Goal: Contribute content

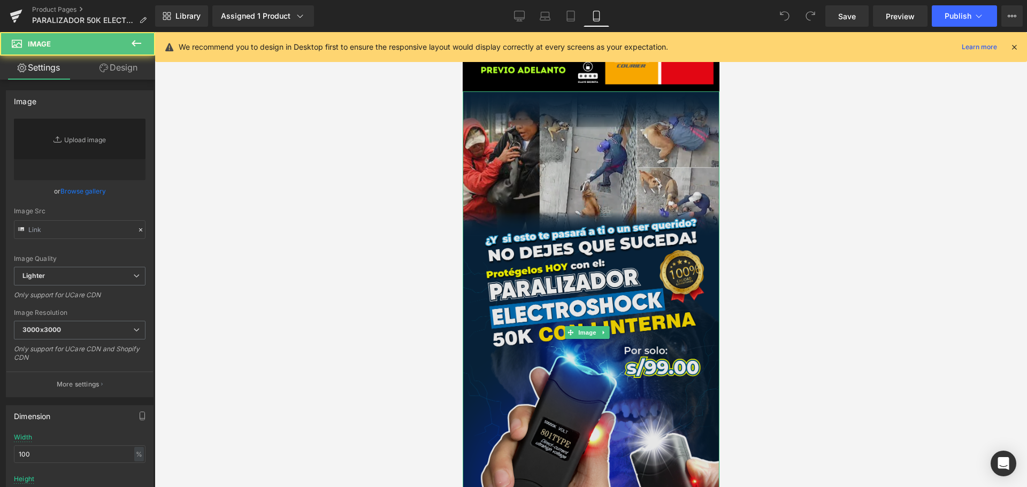
type input "[URL][DOMAIN_NAME]"
click at [608, 270] on img at bounding box center [590, 332] width 257 height 482
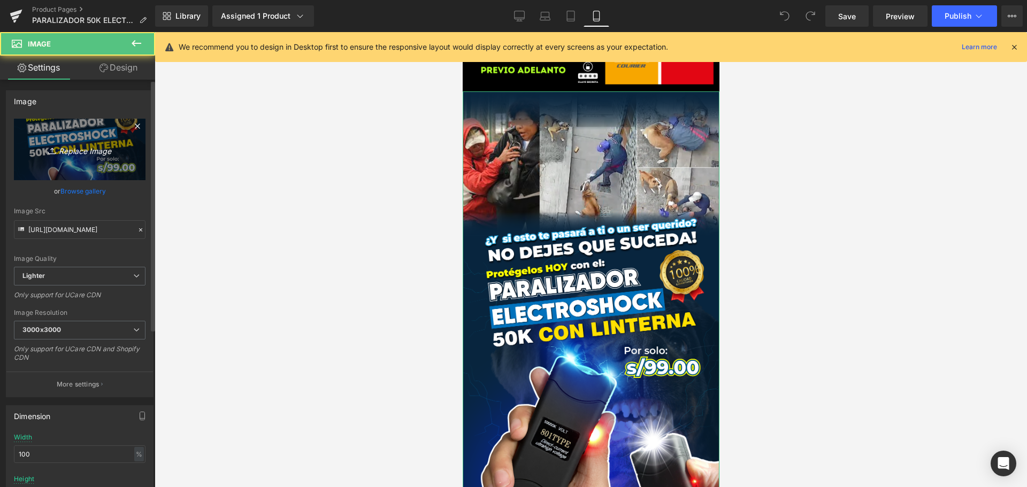
click at [85, 159] on link "Replace Image" at bounding box center [80, 150] width 132 height 62
type input "C:\fakepath\PARALIZADOR_PORTADA_OR.png"
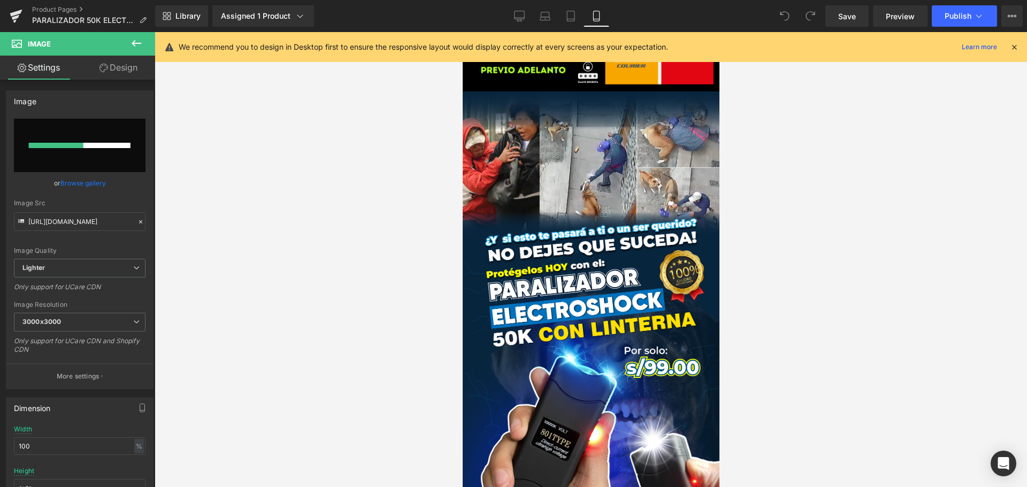
click at [1016, 47] on icon at bounding box center [1015, 47] width 10 height 10
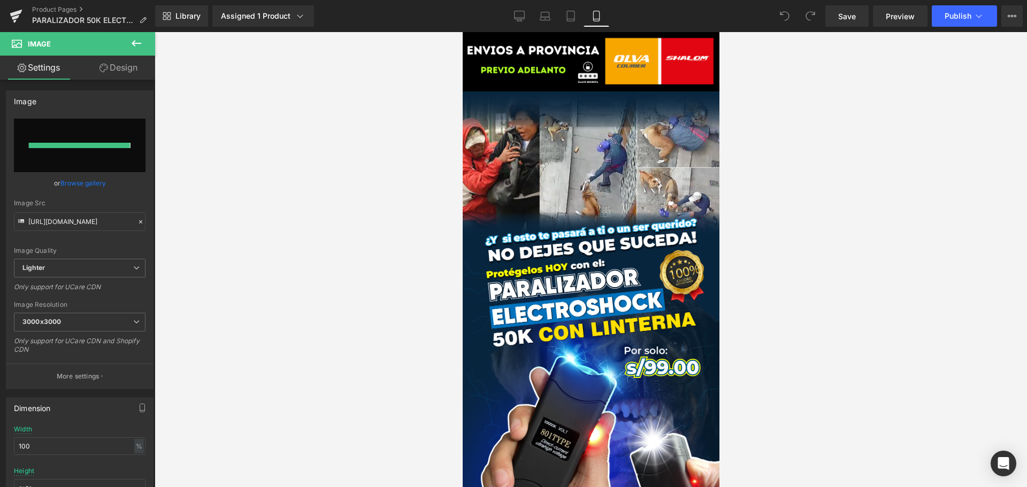
type input "[URL][DOMAIN_NAME]"
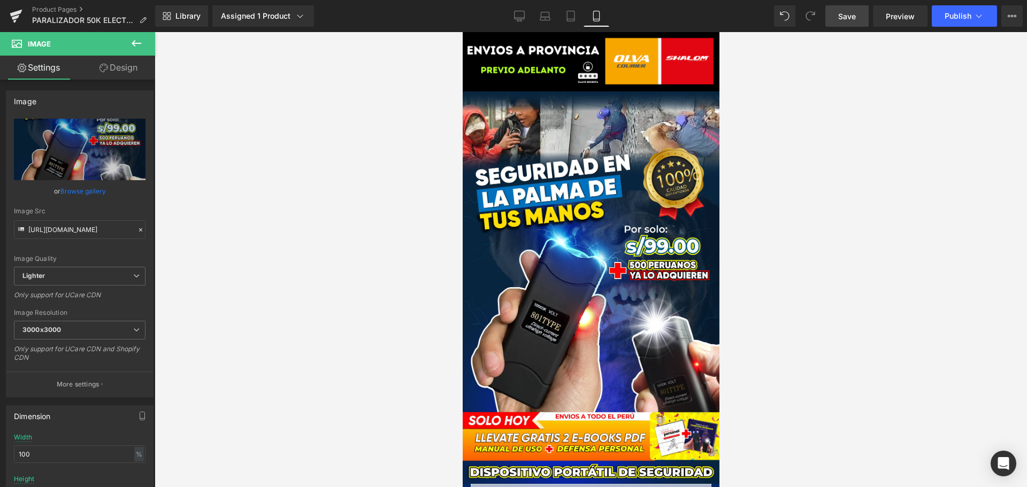
click at [844, 21] on span "Save" at bounding box center [847, 16] width 18 height 11
click at [971, 17] on span "Publish" at bounding box center [958, 16] width 27 height 9
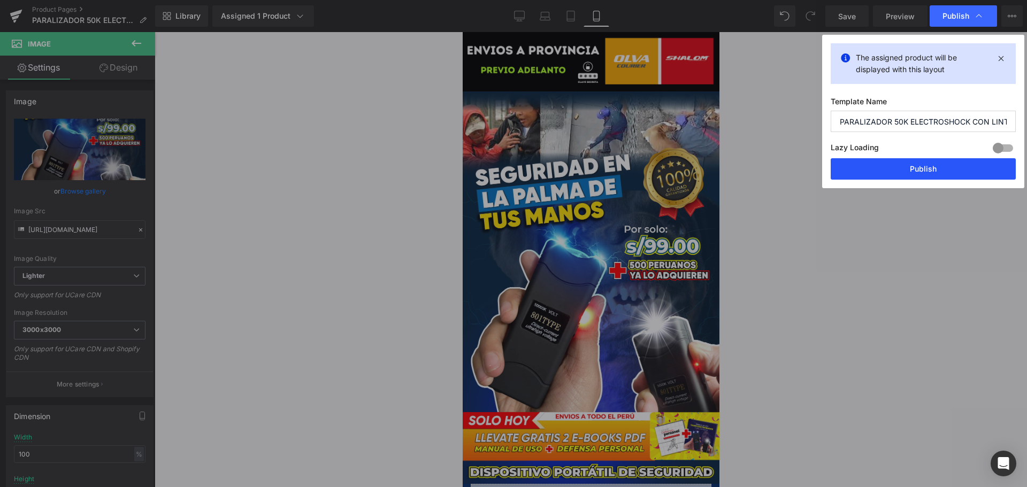
click at [920, 158] on button "Publish" at bounding box center [923, 168] width 185 height 21
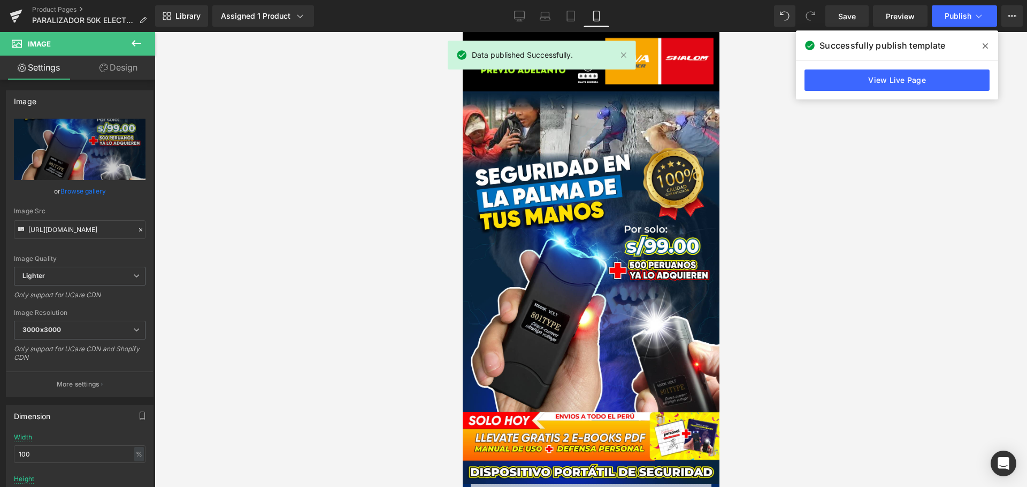
click at [906, 87] on link "View Live Page" at bounding box center [897, 80] width 185 height 21
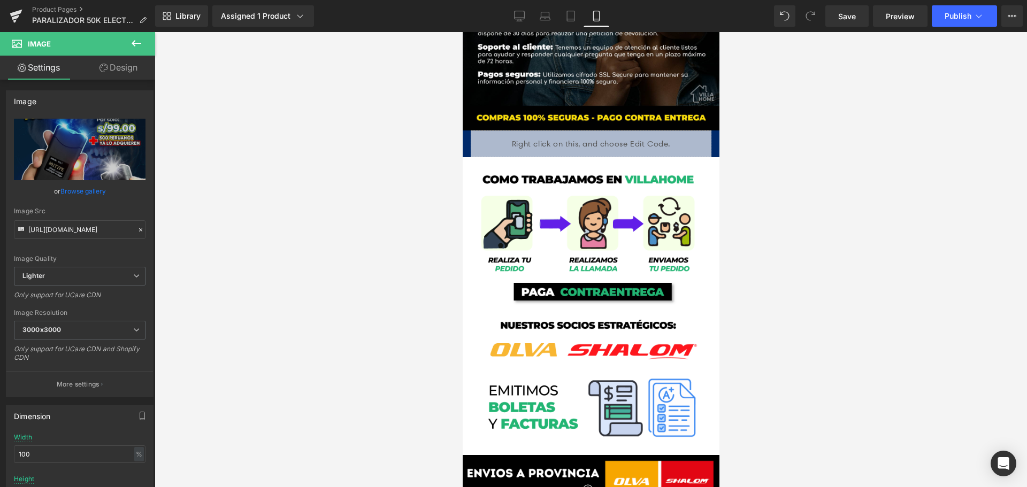
scroll to position [2568, 0]
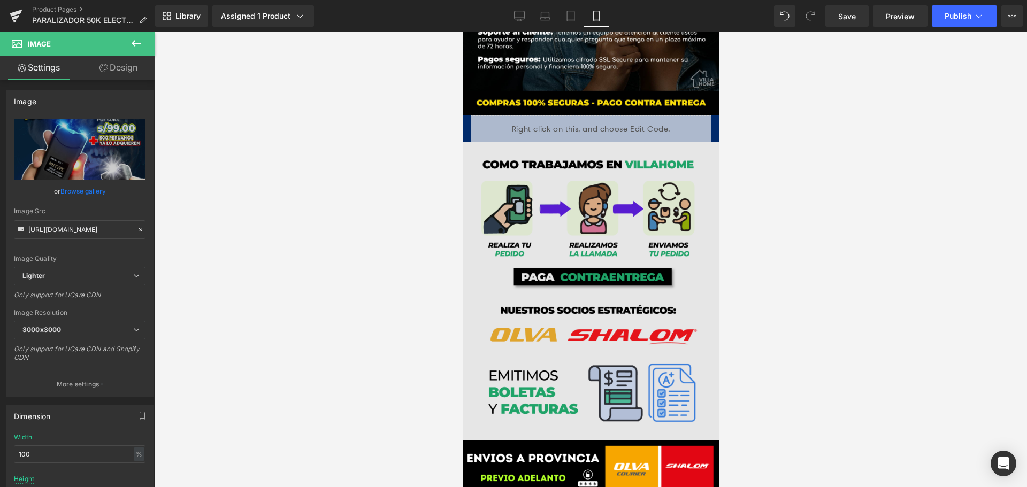
click at [673, 190] on img at bounding box center [590, 290] width 257 height 297
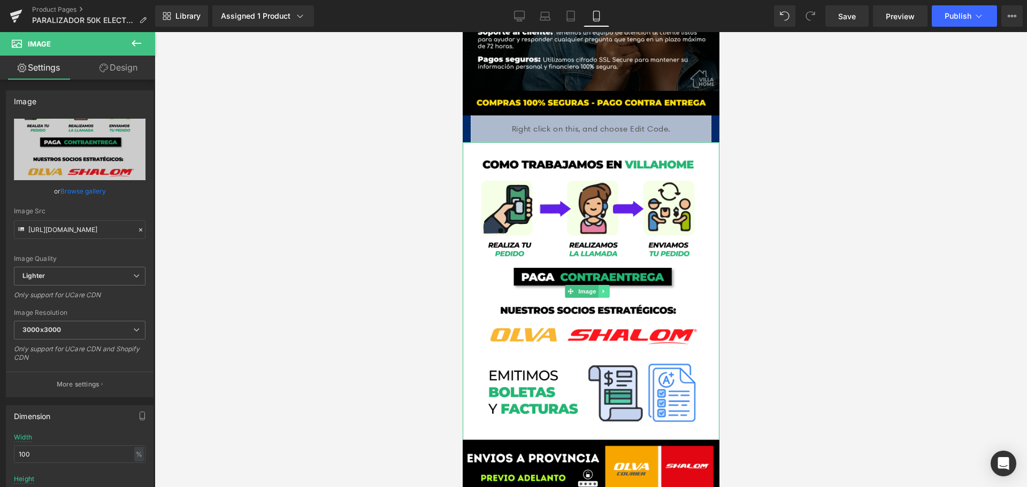
click at [602, 289] on icon at bounding box center [603, 291] width 2 height 4
click at [609, 288] on icon at bounding box center [609, 291] width 6 height 6
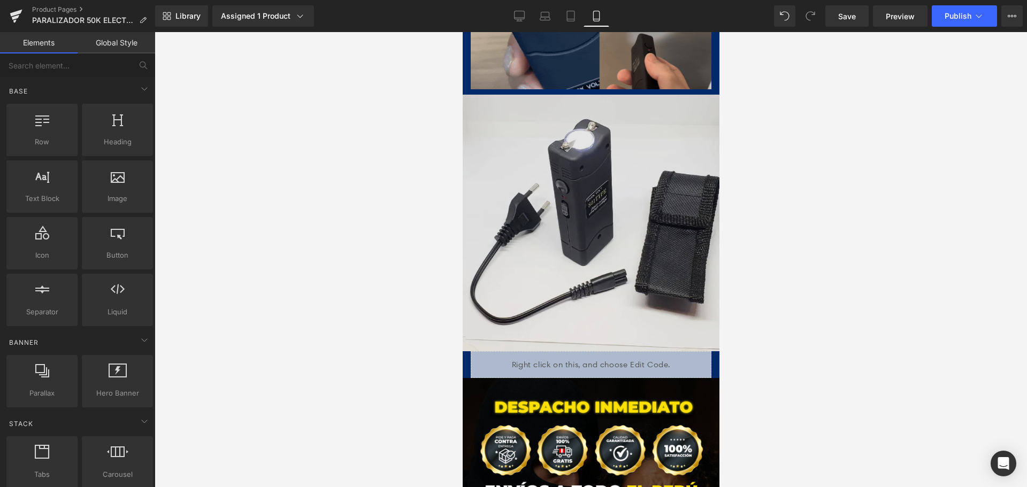
scroll to position [1926, 0]
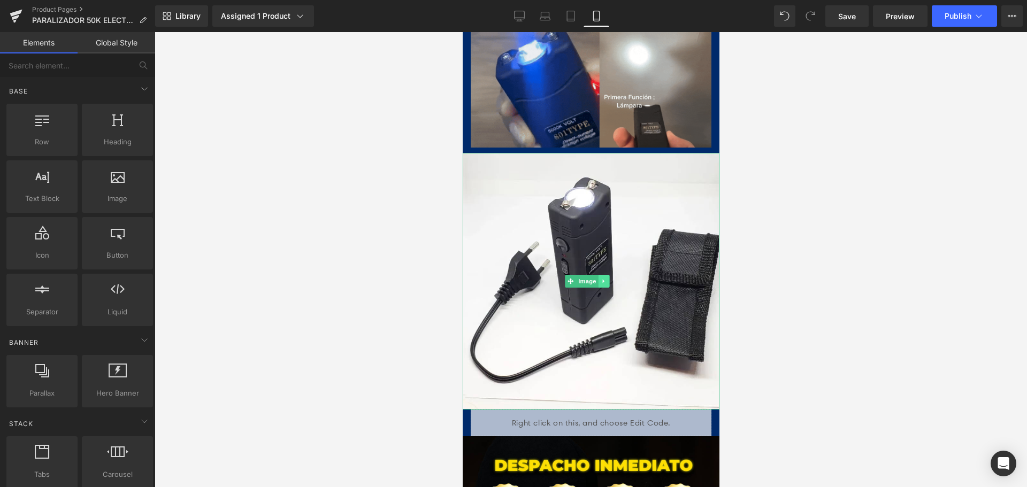
click at [603, 275] on link at bounding box center [603, 281] width 11 height 13
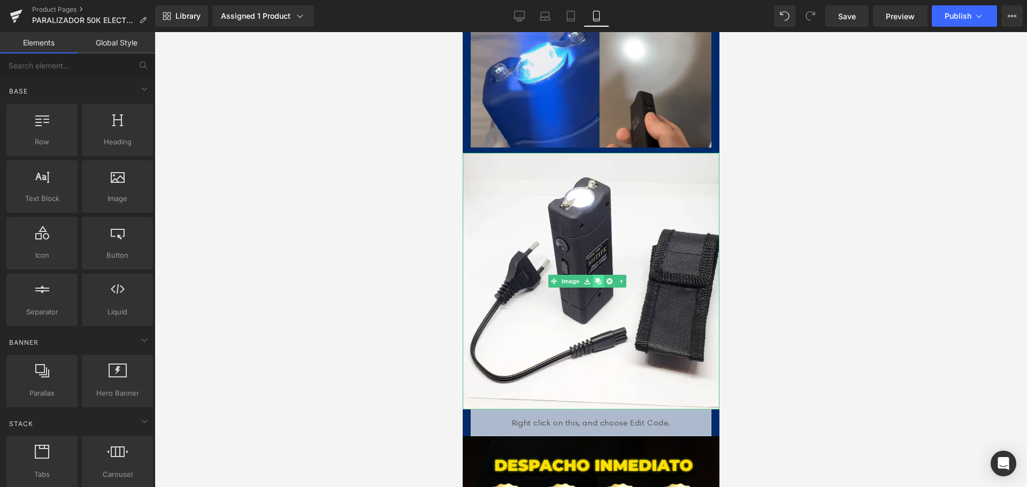
click at [599, 278] on icon at bounding box center [598, 281] width 6 height 6
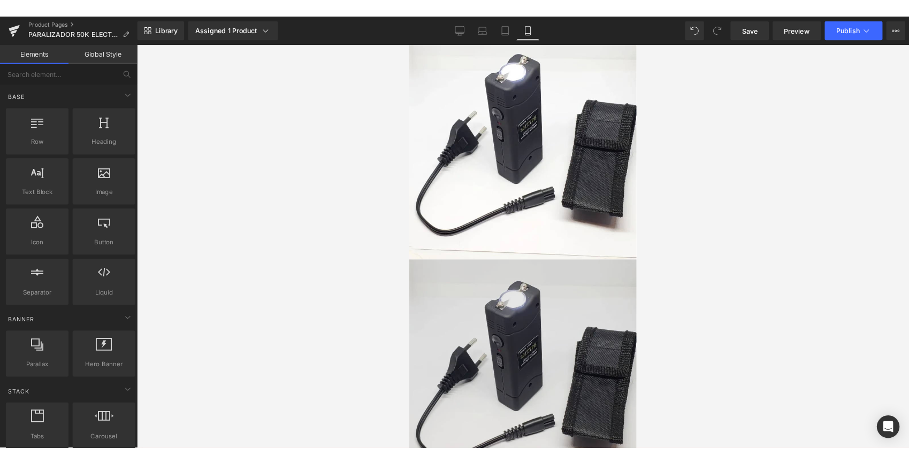
scroll to position [2140, 0]
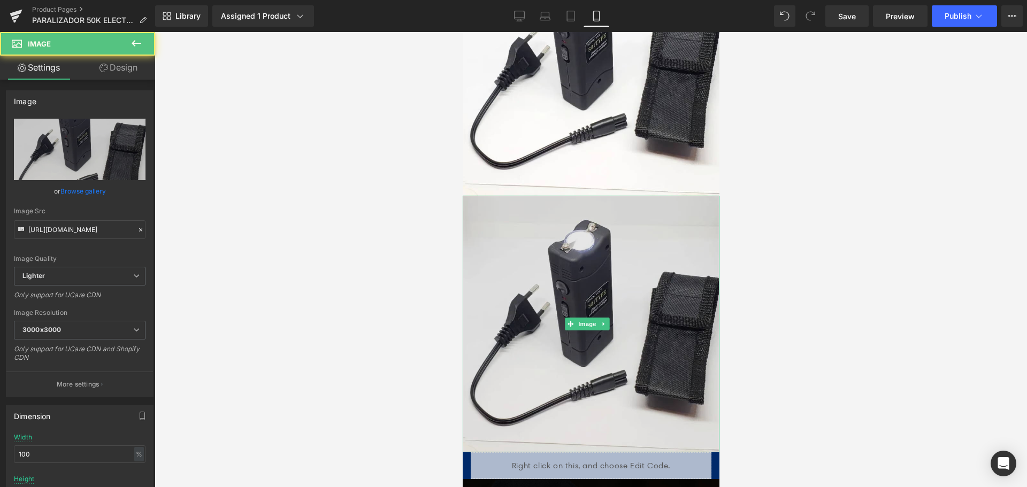
click at [599, 219] on img at bounding box center [590, 324] width 257 height 257
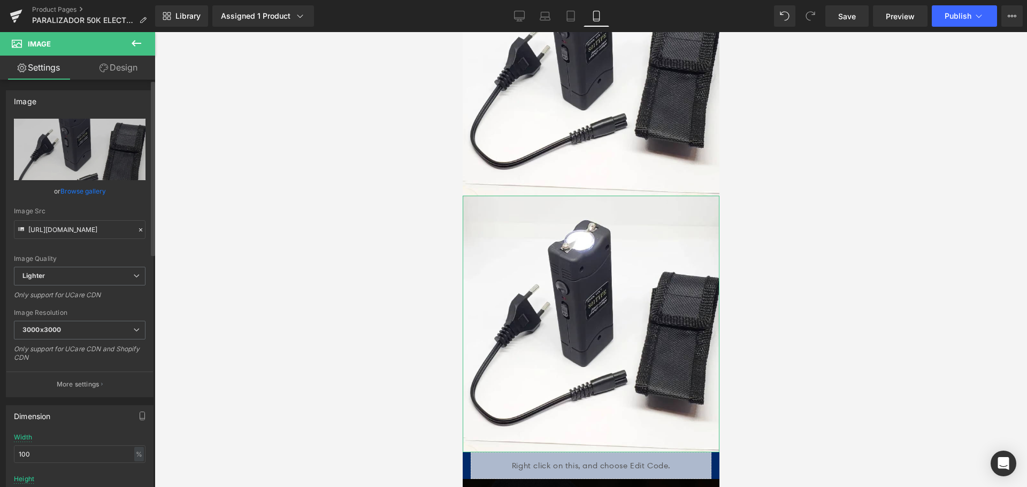
click at [66, 188] on link "Browse gallery" at bounding box center [82, 191] width 45 height 19
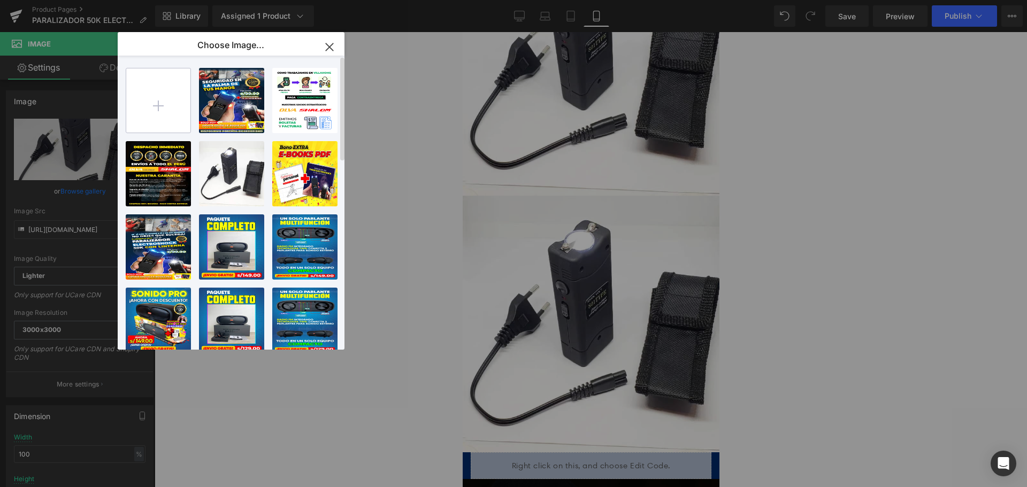
click at [172, 125] on input "file" at bounding box center [158, 100] width 64 height 64
type input "C:\fakepath\BOLETAS.gif"
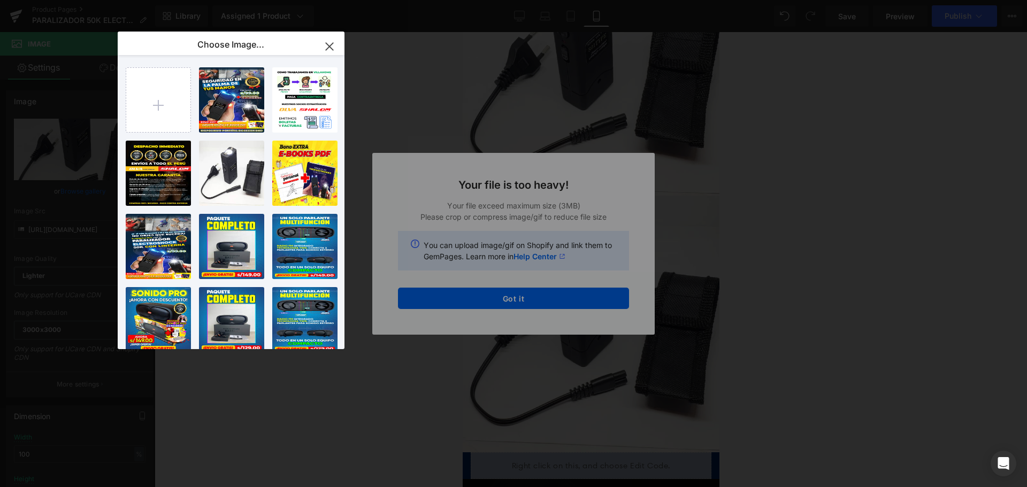
click at [326, 48] on icon "button" at bounding box center [329, 46] width 17 height 17
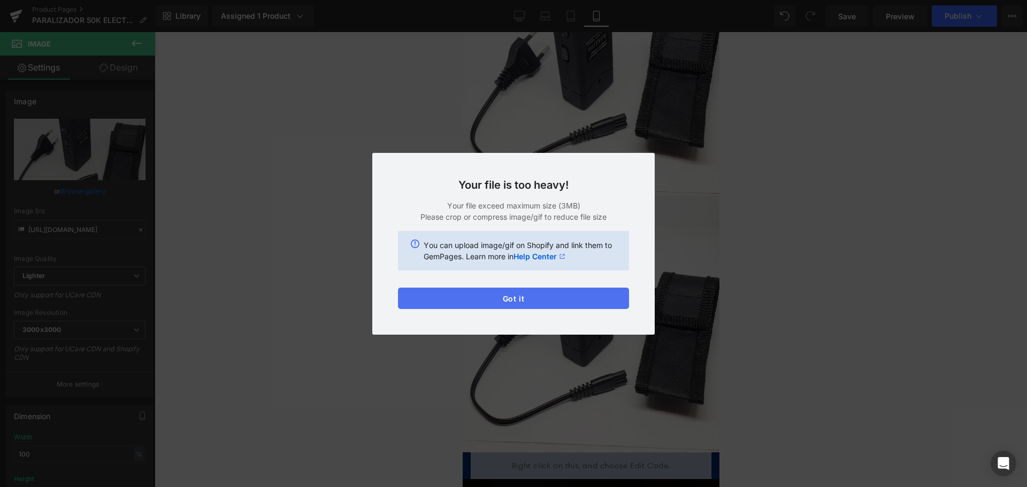
click at [542, 304] on button "Got it" at bounding box center [513, 298] width 231 height 21
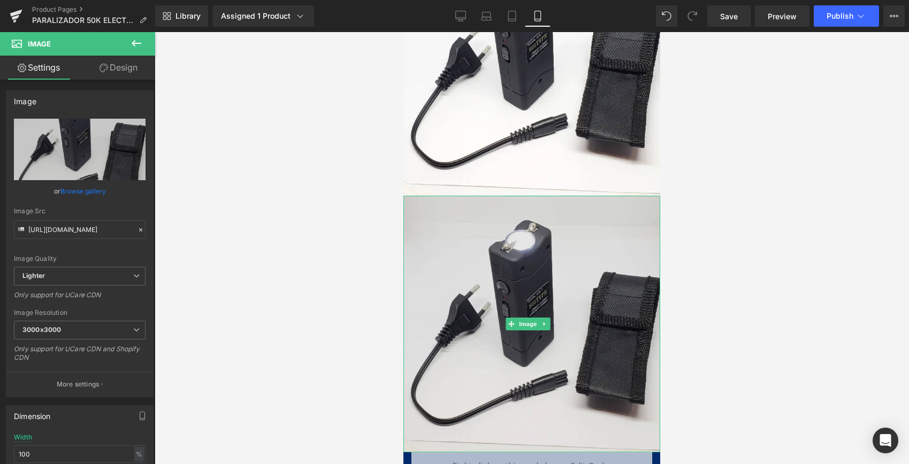
click at [561, 236] on img at bounding box center [531, 324] width 257 height 257
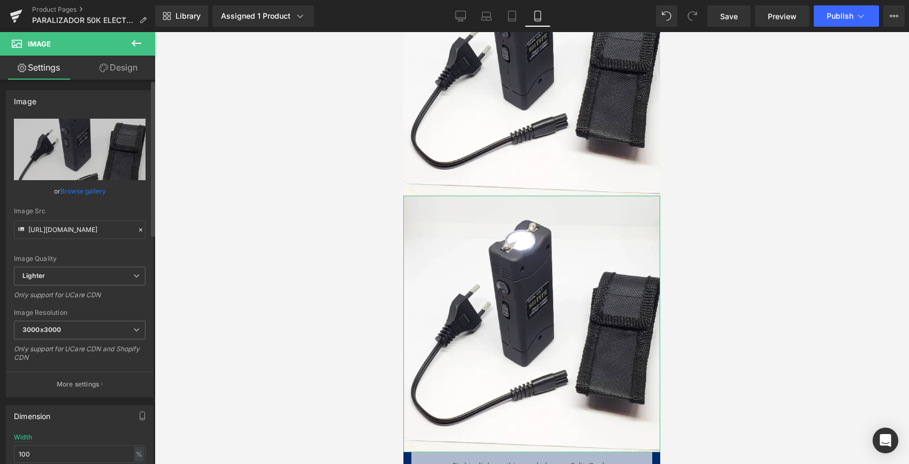
click at [137, 228] on icon at bounding box center [140, 229] width 7 height 7
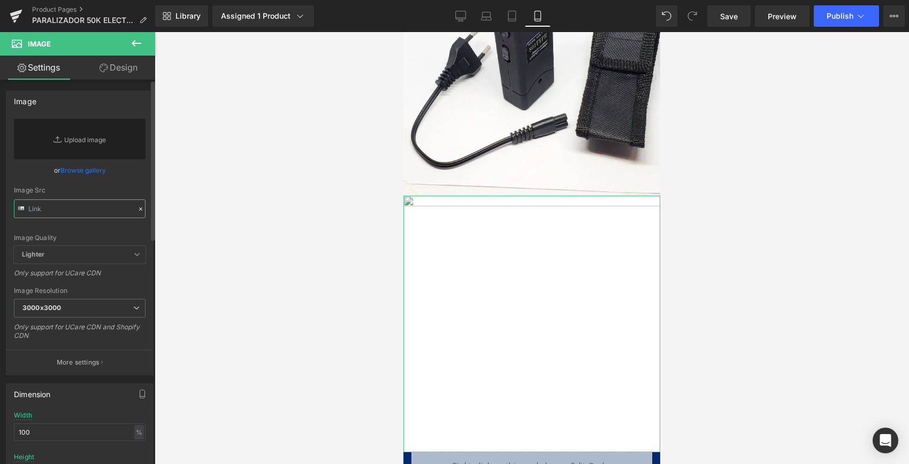
click at [93, 215] on input "text" at bounding box center [80, 209] width 132 height 19
paste input "[URL][DOMAIN_NAME]"
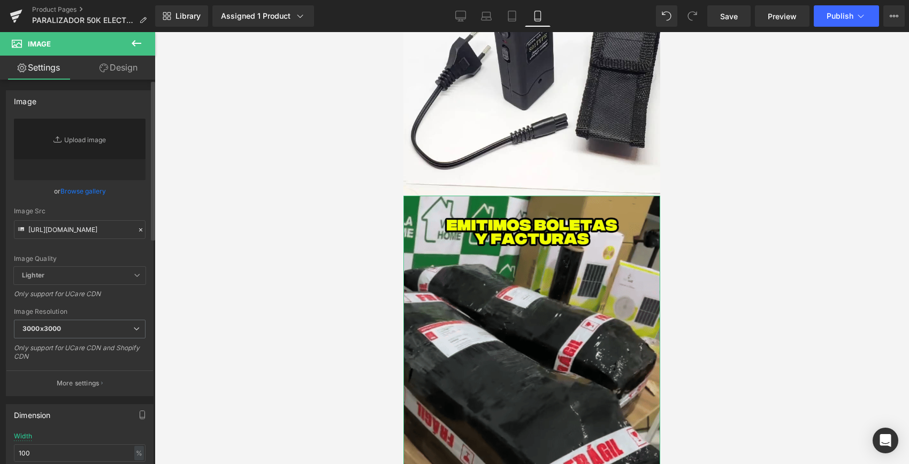
scroll to position [0, 0]
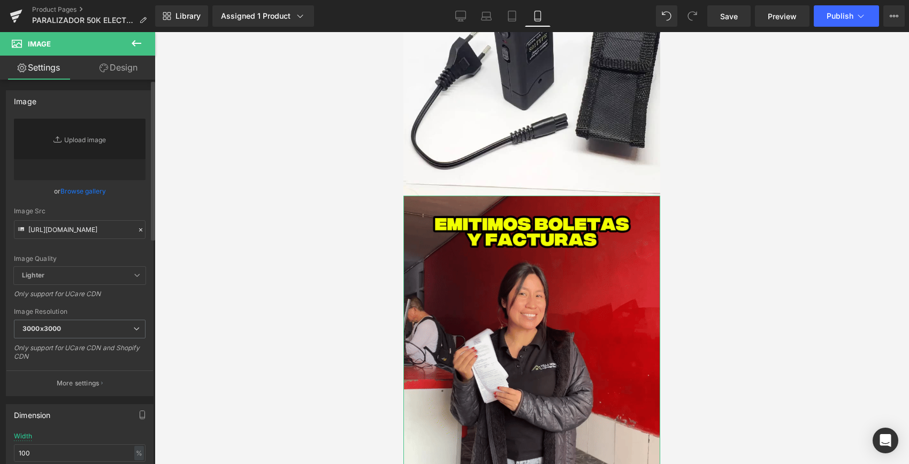
click at [110, 195] on div "or Browse gallery" at bounding box center [80, 191] width 132 height 11
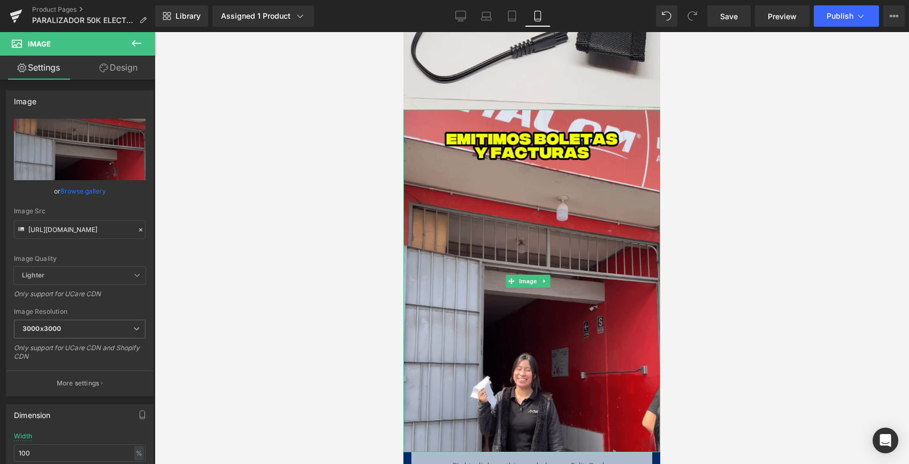
type input "[URL][DOMAIN_NAME]"
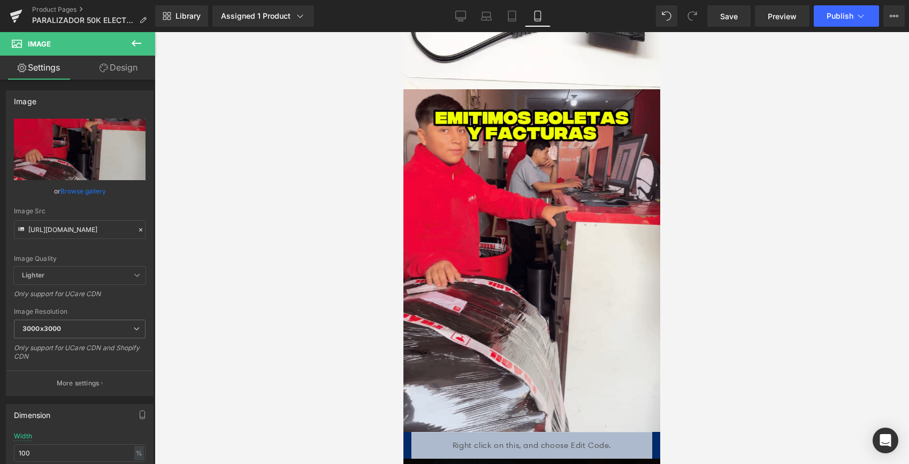
scroll to position [2140, 0]
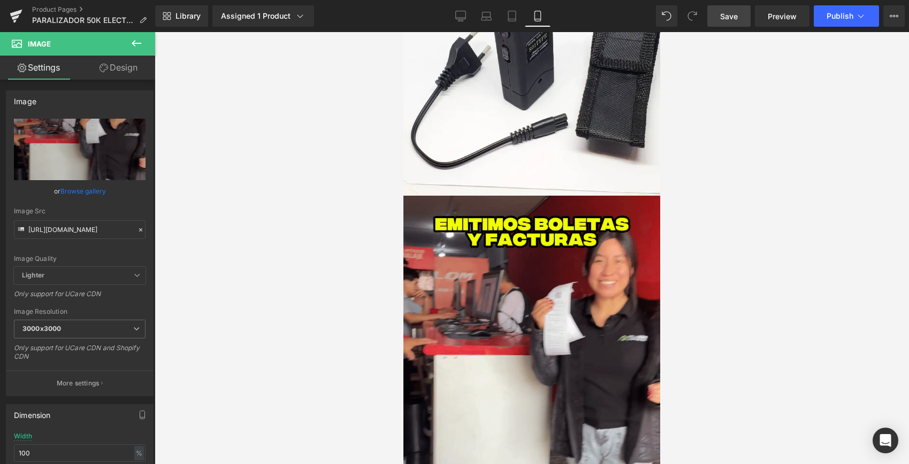
click at [737, 17] on span "Save" at bounding box center [729, 16] width 18 height 11
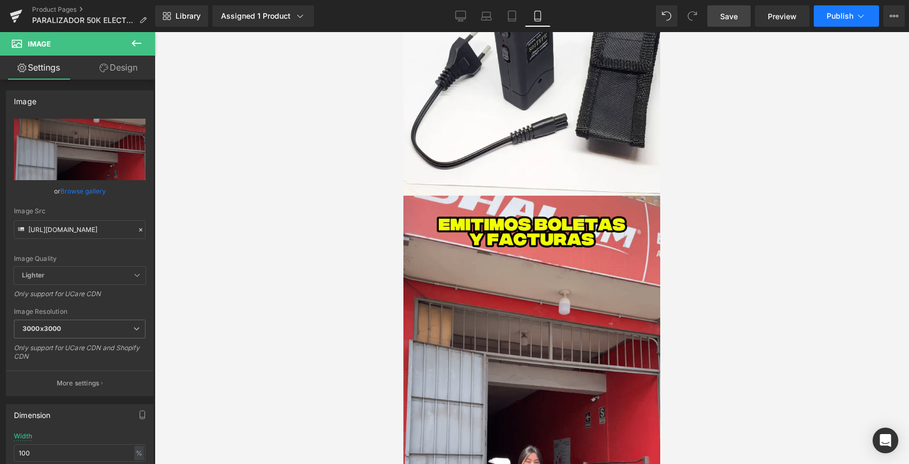
click at [826, 20] on button "Publish" at bounding box center [846, 15] width 65 height 21
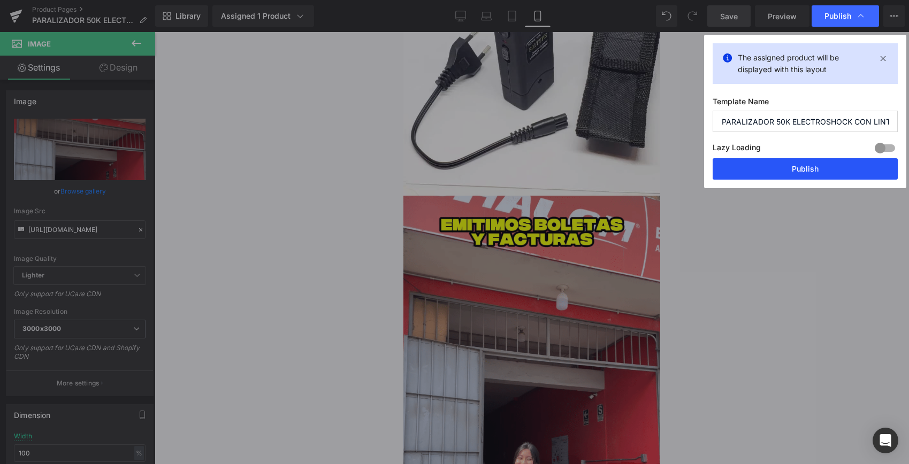
click at [802, 174] on button "Publish" at bounding box center [805, 168] width 185 height 21
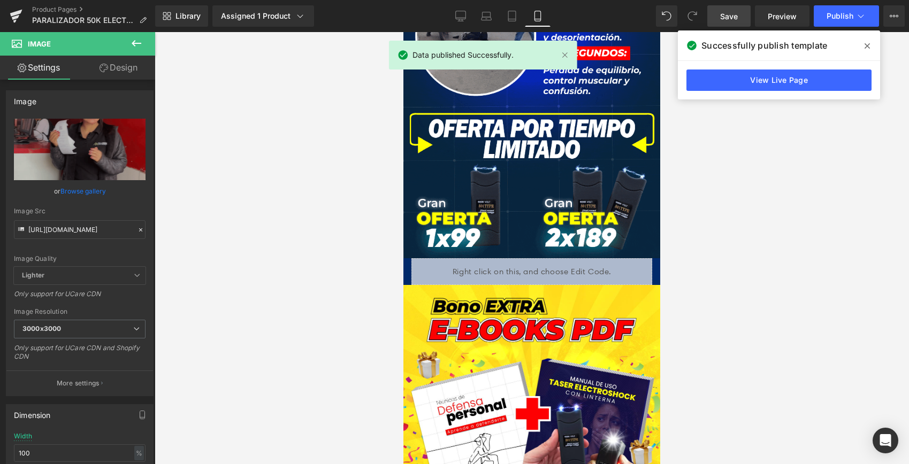
scroll to position [978, 0]
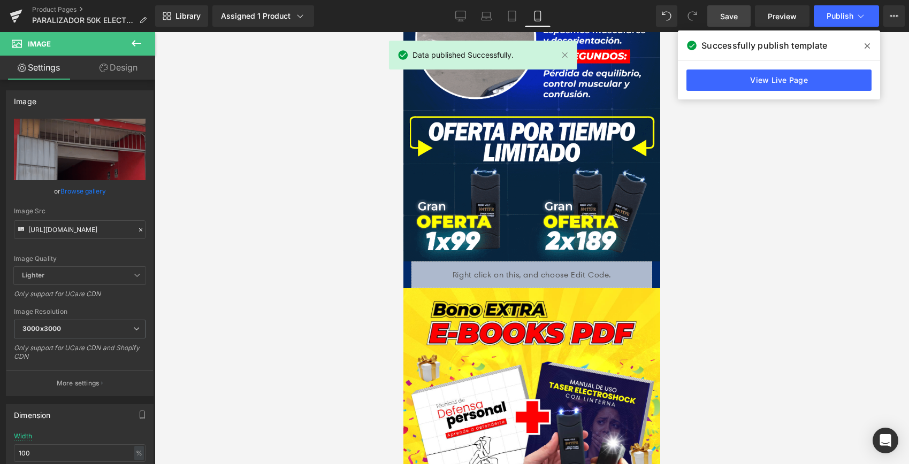
click at [717, 81] on link "View Live Page" at bounding box center [778, 80] width 185 height 21
